Goal: Find specific page/section: Find specific page/section

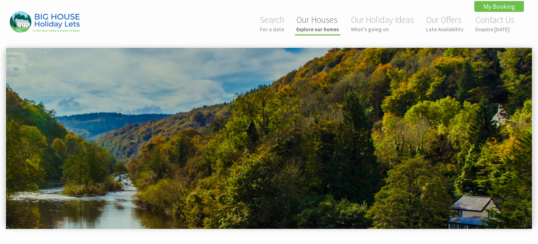
click at [314, 23] on link "Our Houses Explore our homes" at bounding box center [318, 23] width 43 height 19
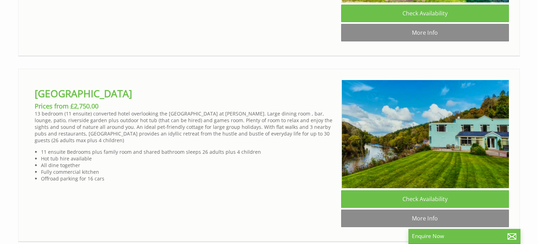
scroll to position [1286, 0]
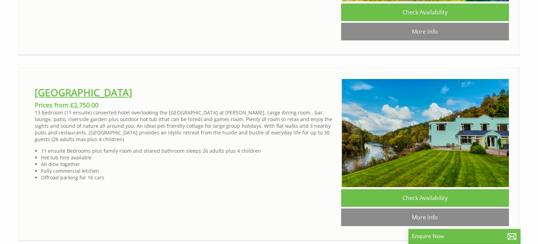
click at [56, 92] on link "[GEOGRAPHIC_DATA]" at bounding box center [83, 92] width 97 height 13
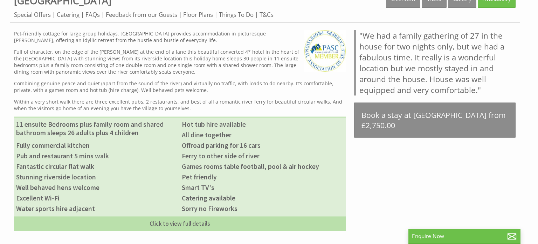
scroll to position [316, 0]
